Goal: Task Accomplishment & Management: Complete application form

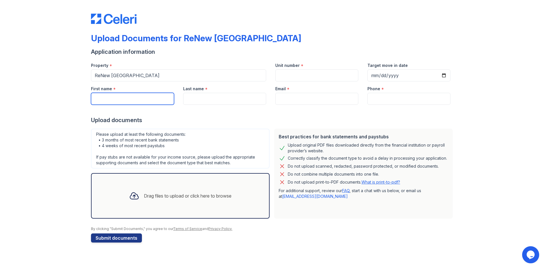
click at [134, 98] on input "First name" at bounding box center [132, 99] width 83 height 12
type input "[PERSON_NAME]"
type input "8159442424"
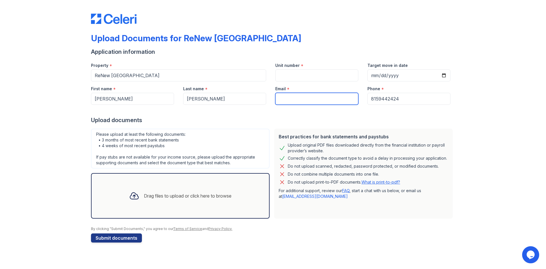
click at [321, 97] on input "Email" at bounding box center [316, 99] width 83 height 12
type input "[EMAIL_ADDRESS][DOMAIN_NAME]"
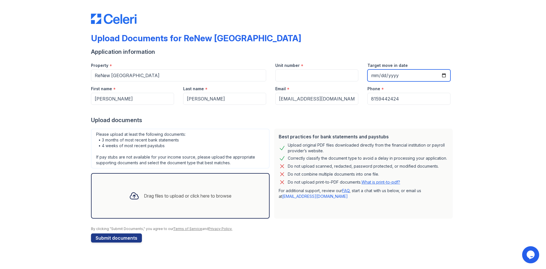
click at [405, 74] on input "Target move in date" at bounding box center [408, 75] width 83 height 12
click at [442, 77] on input "Target move in date" at bounding box center [408, 75] width 83 height 12
type input "[DATE]"
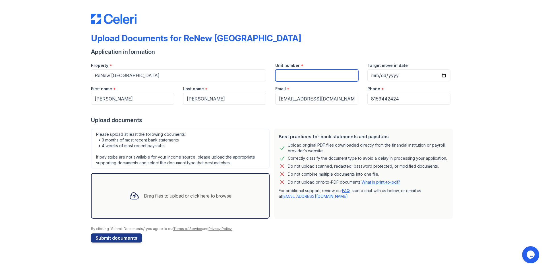
click at [294, 72] on input "Unit number" at bounding box center [316, 75] width 83 height 12
type input "701"
click at [477, 115] on div "Upload Documents for ReNew [GEOGRAPHIC_DATA] Application information Property *…" at bounding box center [273, 127] width 528 height 254
click at [146, 200] on div "Drag files to upload or click here to browse" at bounding box center [180, 195] width 111 height 19
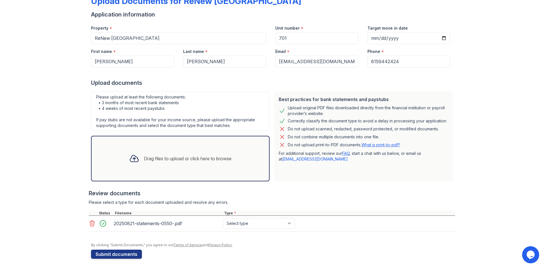
scroll to position [38, 0]
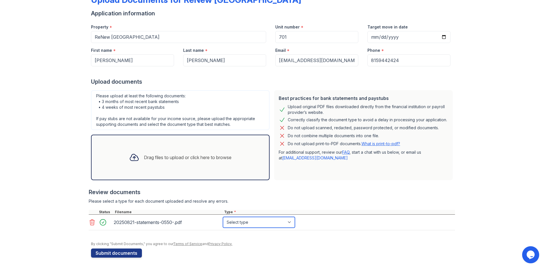
click at [283, 223] on select "Select type Paystub Bank Statement Offer Letter Tax Documents Benefit Award Let…" at bounding box center [259, 222] width 72 height 11
select select "bank_statement"
click at [223, 217] on select "Select type Paystub Bank Statement Offer Letter Tax Documents Benefit Award Let…" at bounding box center [259, 222] width 72 height 11
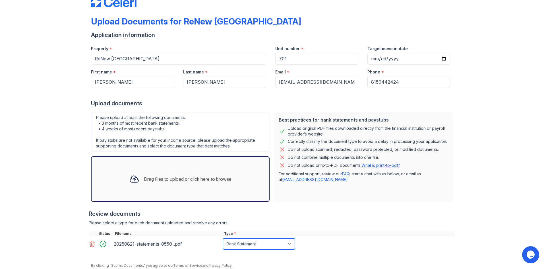
scroll to position [0, 0]
